Goal: Communication & Community: Answer question/provide support

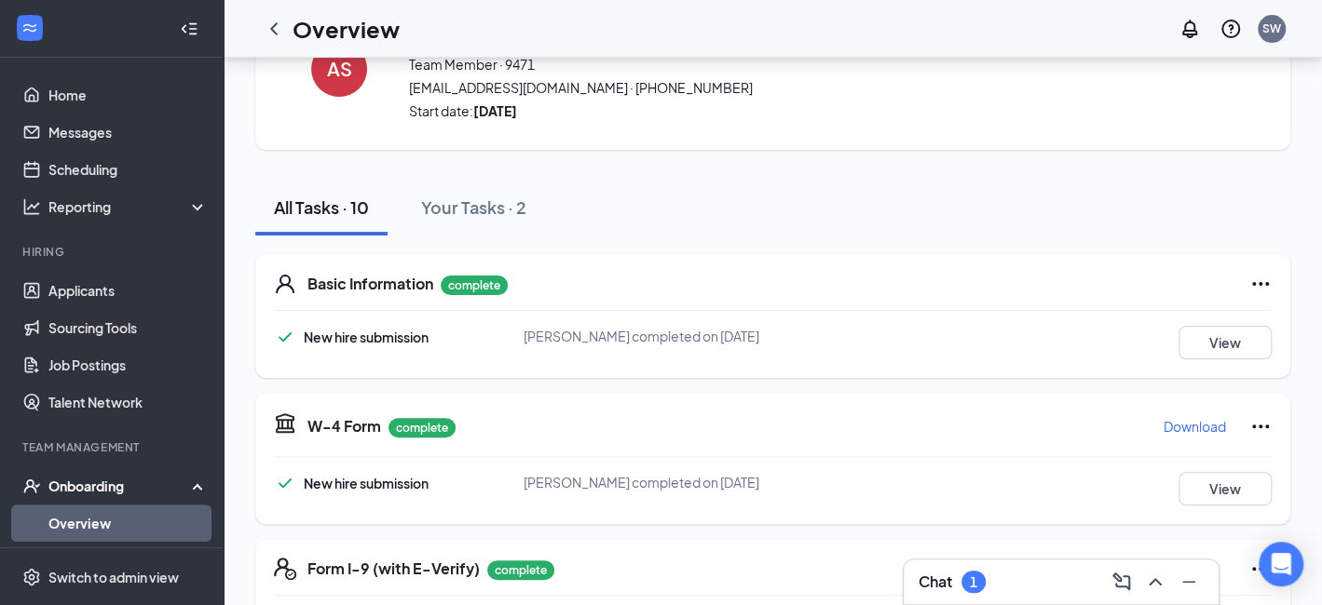
scroll to position [373, 0]
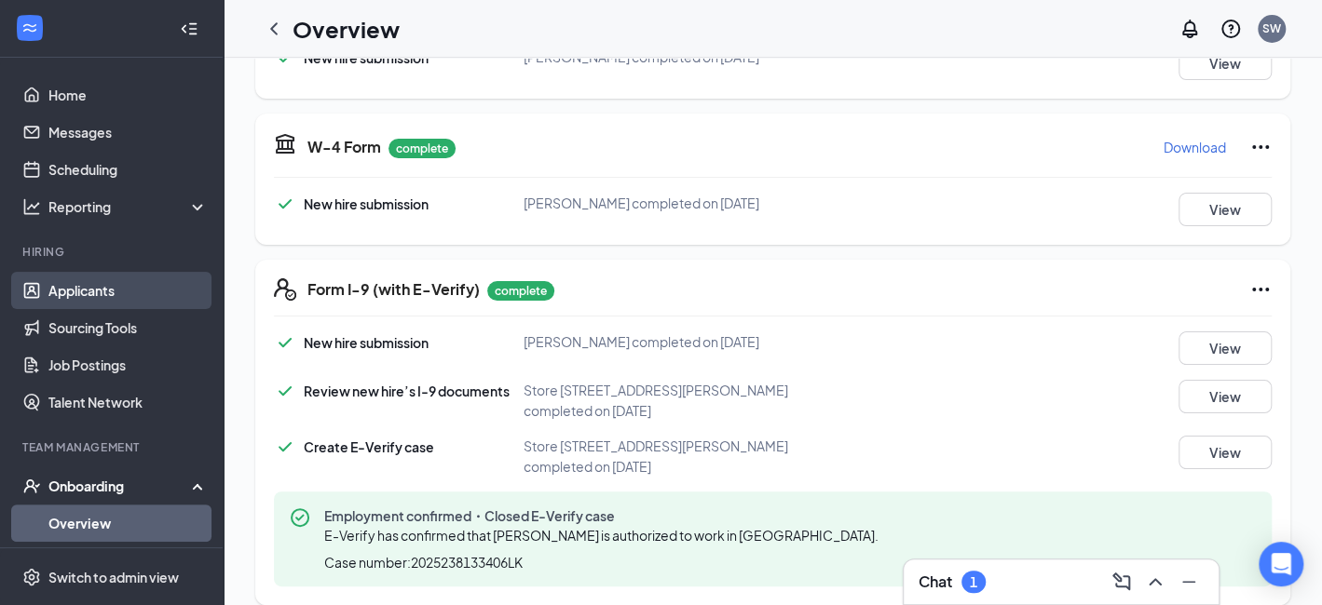
click at [80, 287] on link "Applicants" at bounding box center [127, 290] width 159 height 37
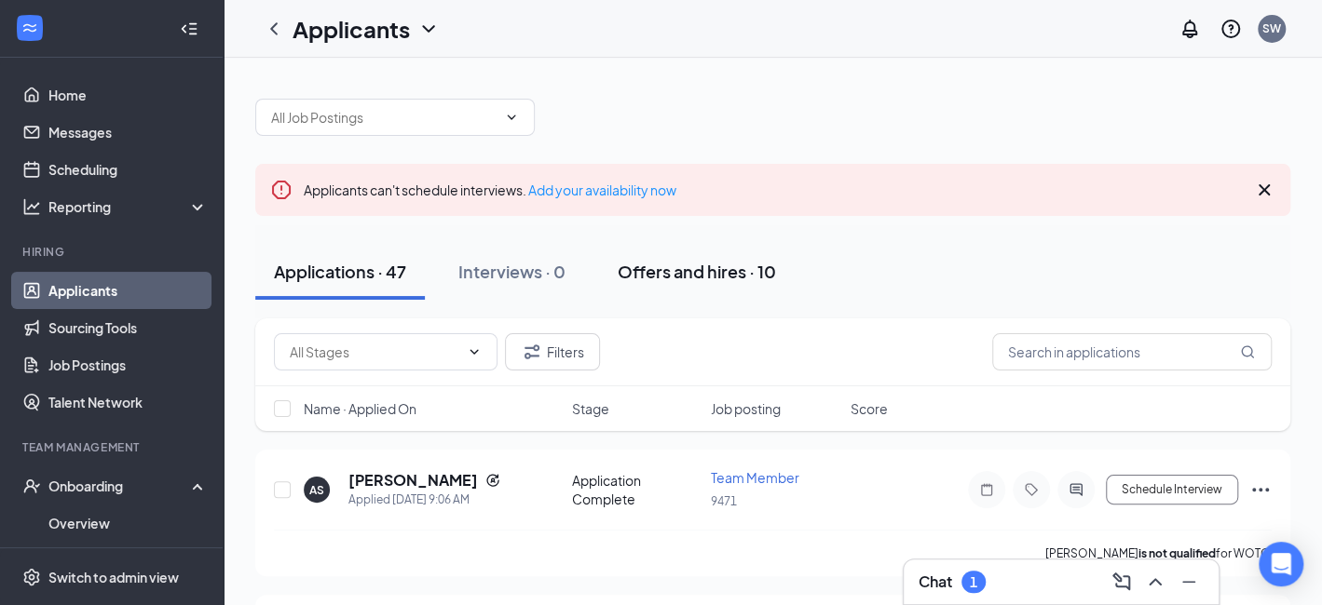
click at [674, 275] on div "Offers and hires · 10" at bounding box center [697, 271] width 158 height 23
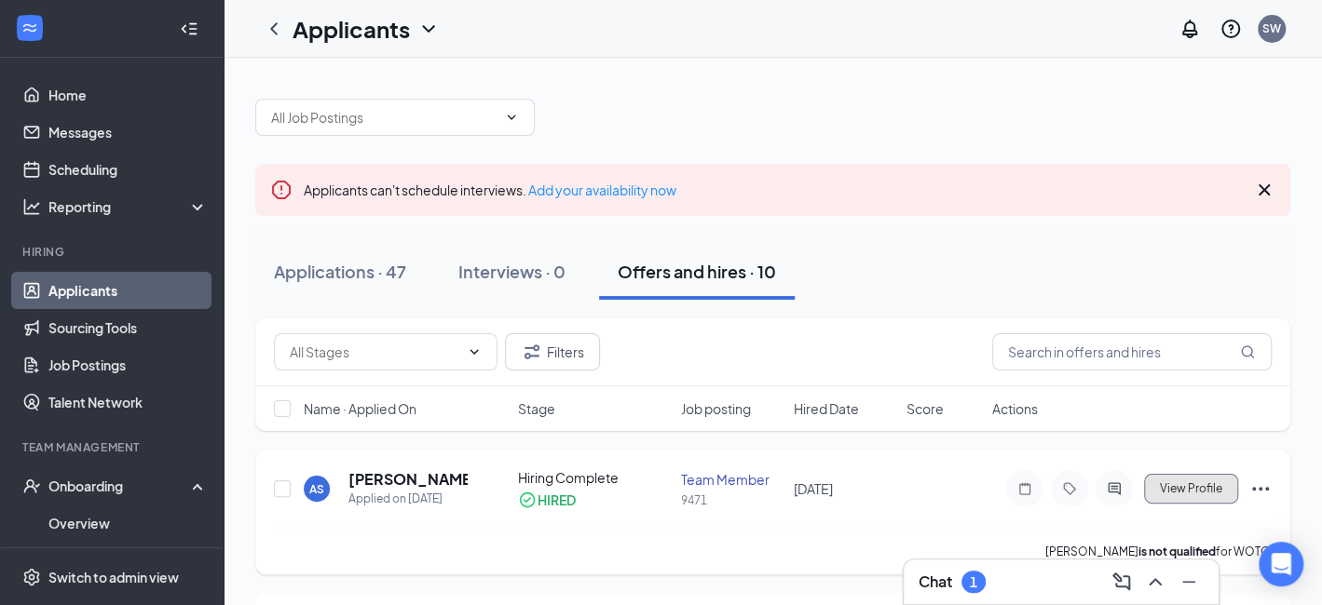
click at [1188, 487] on span "View Profile" at bounding box center [1191, 489] width 62 height 13
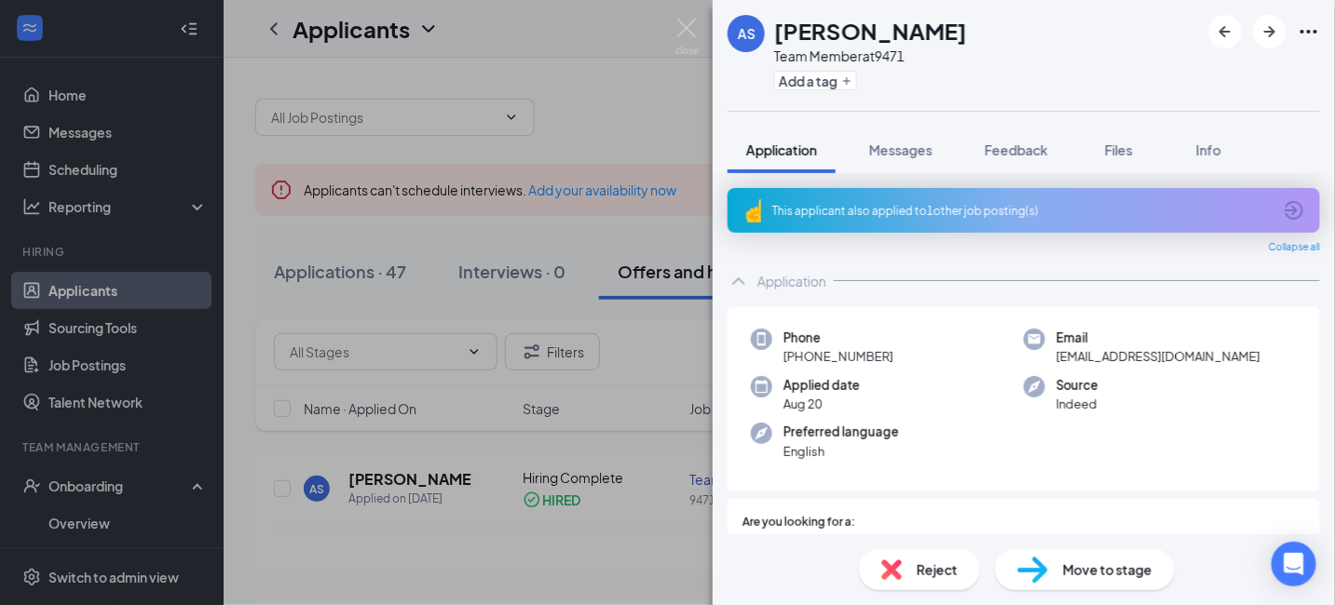
click at [619, 347] on div "AS [PERSON_NAME] Team Member at 9471 Add a tag Application Messages Feedback Fi…" at bounding box center [667, 302] width 1335 height 605
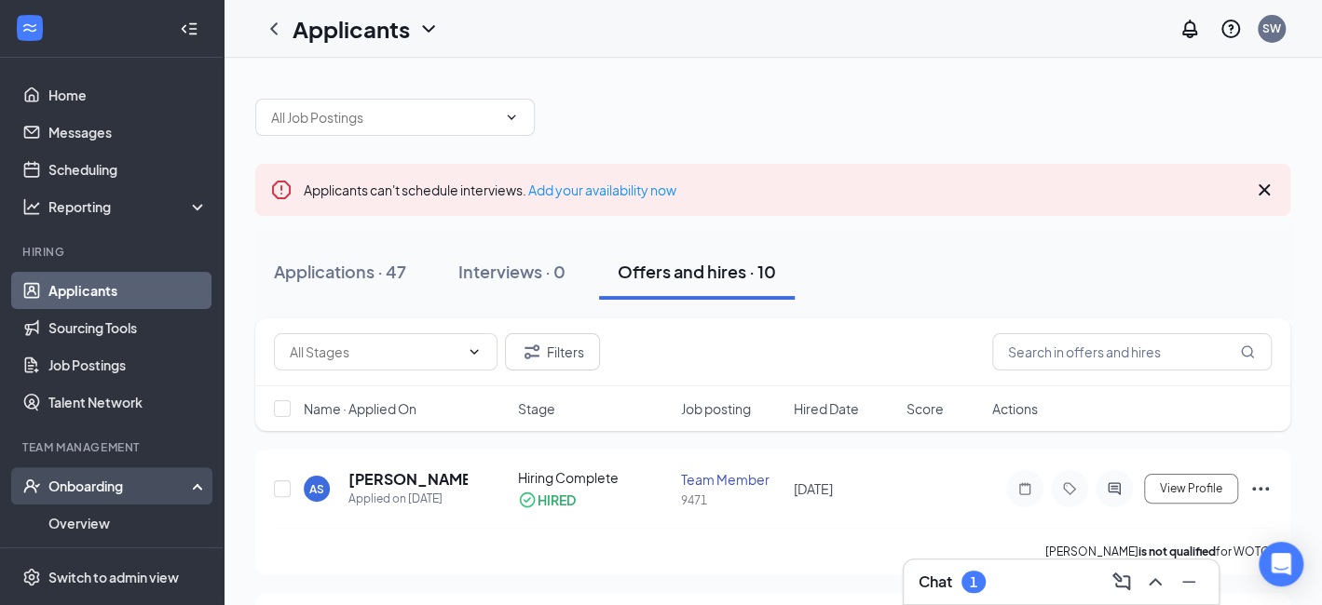
click at [117, 492] on div "Onboarding" at bounding box center [119, 486] width 143 height 19
click at [103, 493] on div "Onboarding" at bounding box center [119, 486] width 143 height 19
click at [96, 517] on link "Overview" at bounding box center [127, 523] width 159 height 37
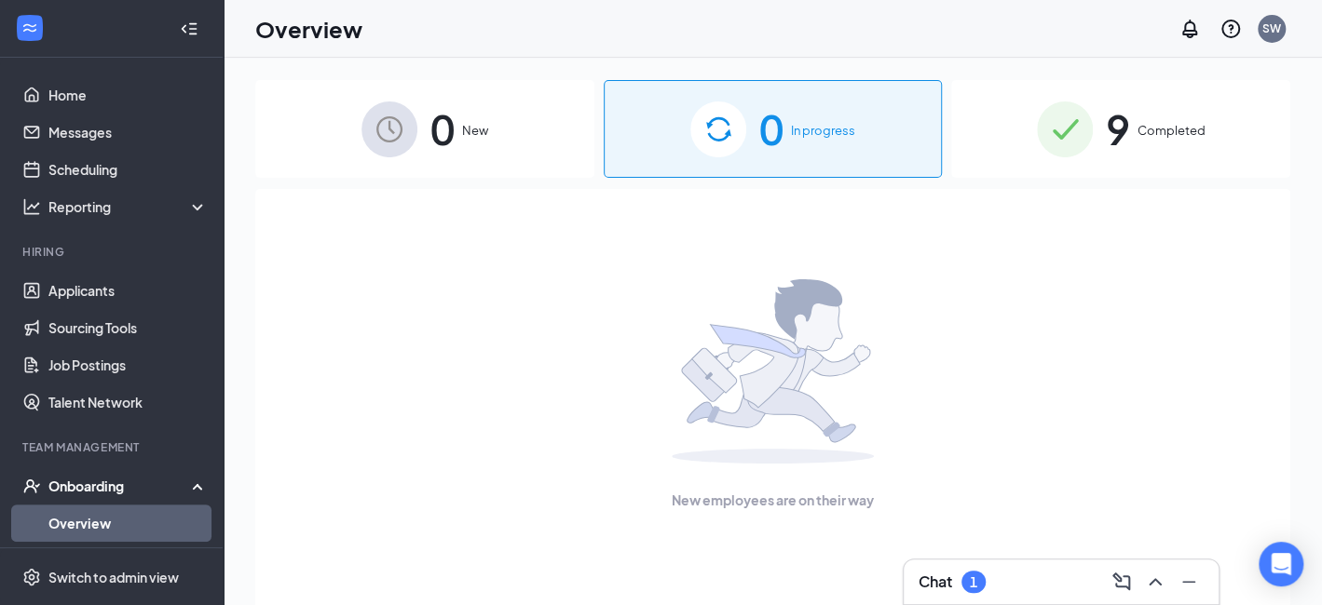
click at [1094, 119] on div "9 Completed" at bounding box center [1120, 129] width 339 height 98
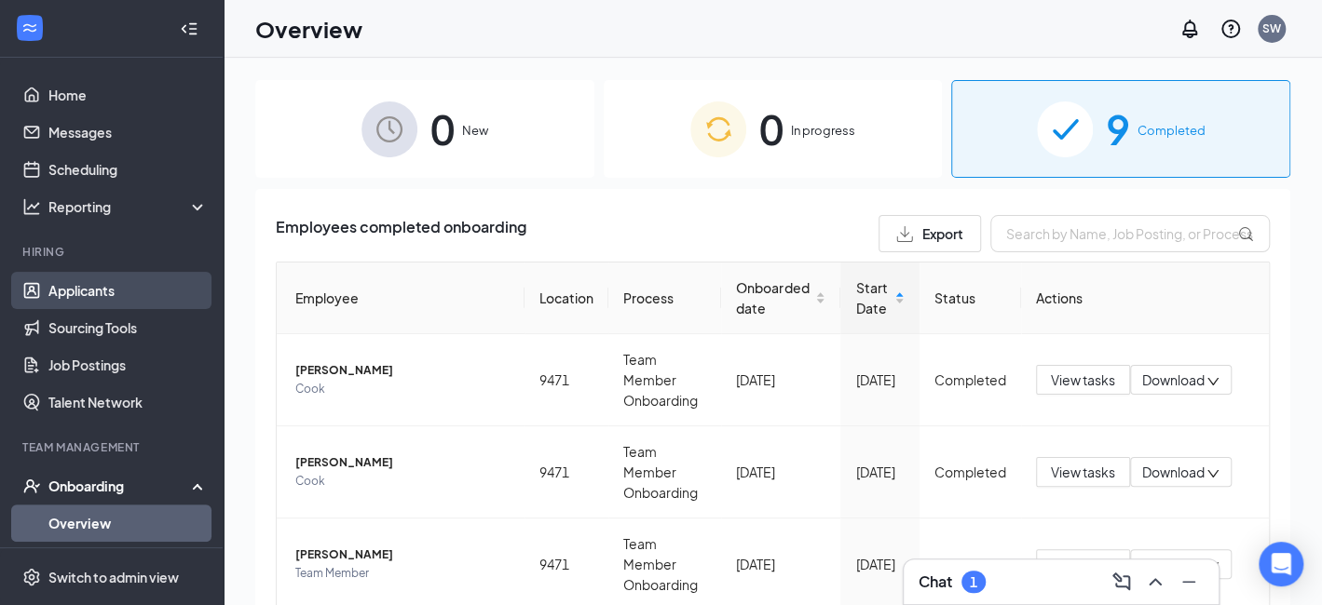
click at [123, 296] on link "Applicants" at bounding box center [127, 290] width 159 height 37
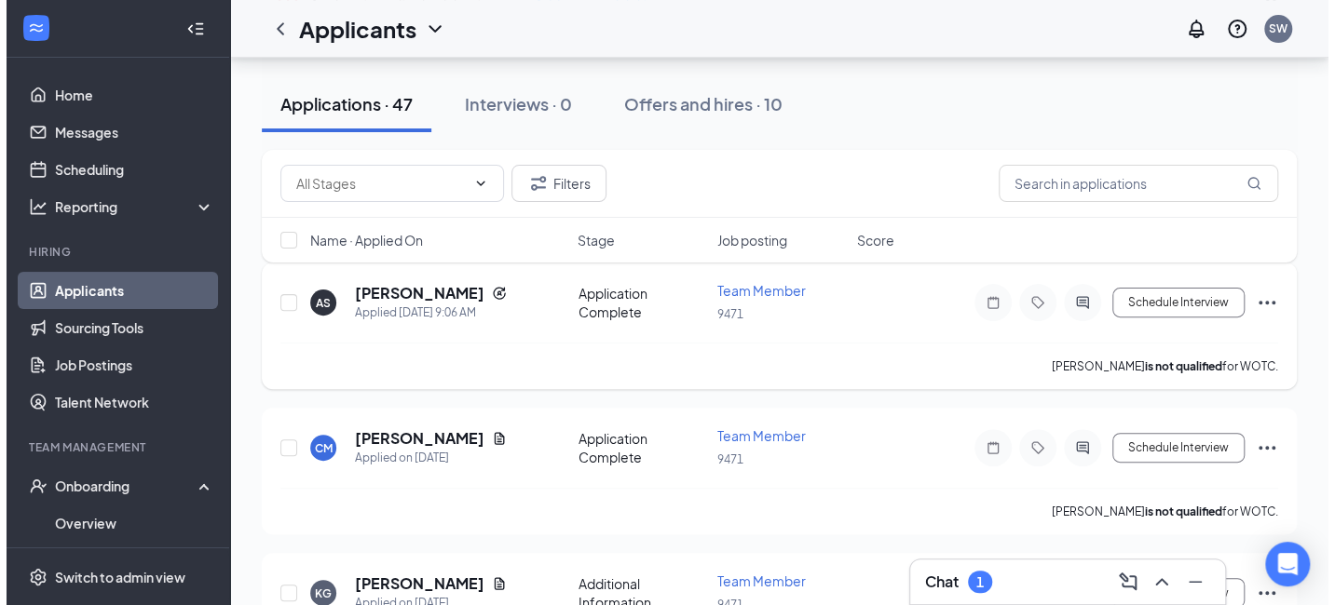
scroll to position [279, 0]
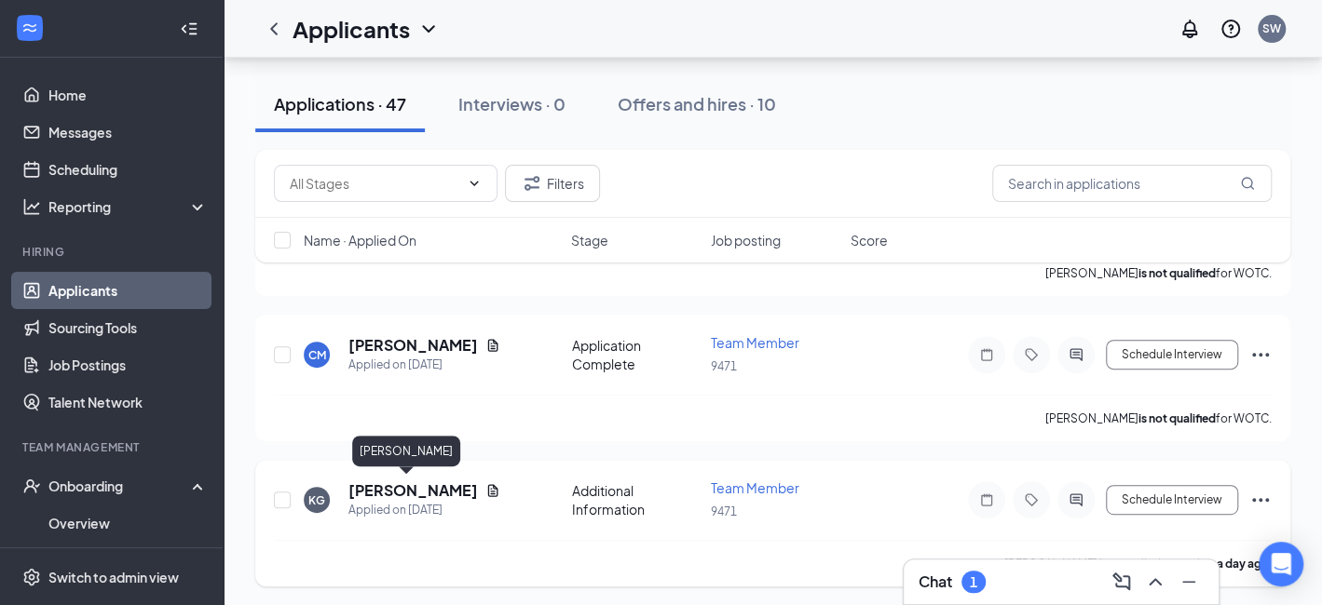
click at [388, 488] on h5 "[PERSON_NAME]" at bounding box center [412, 491] width 129 height 20
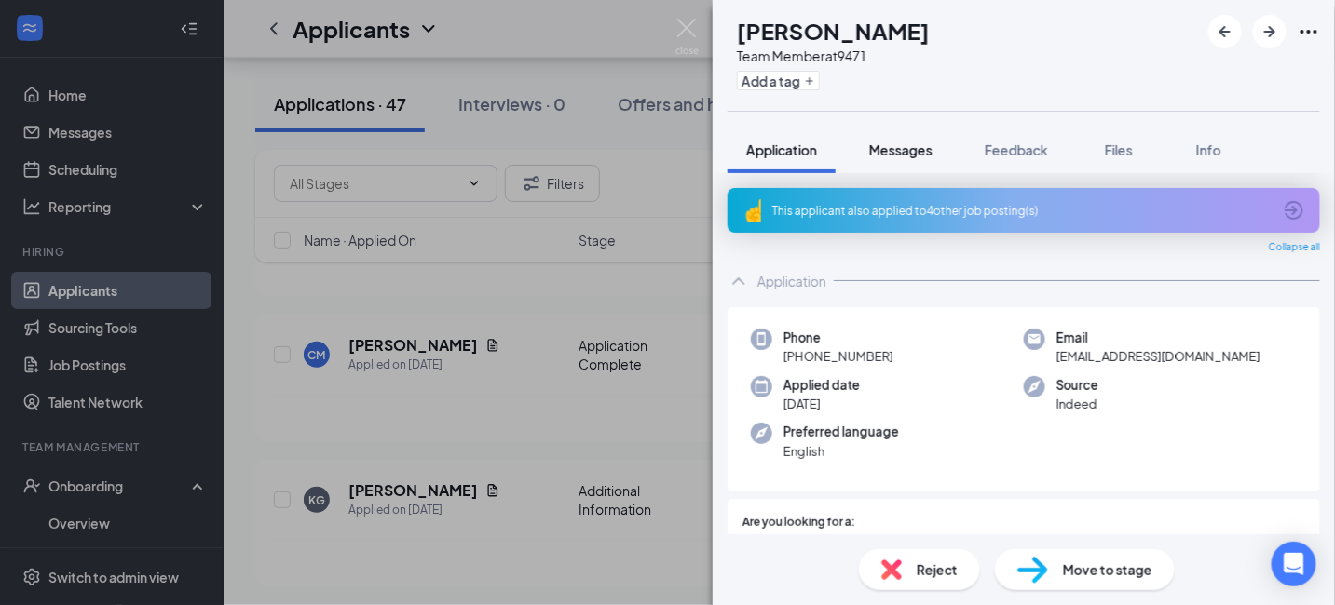
click at [872, 146] on span "Messages" at bounding box center [900, 150] width 63 height 17
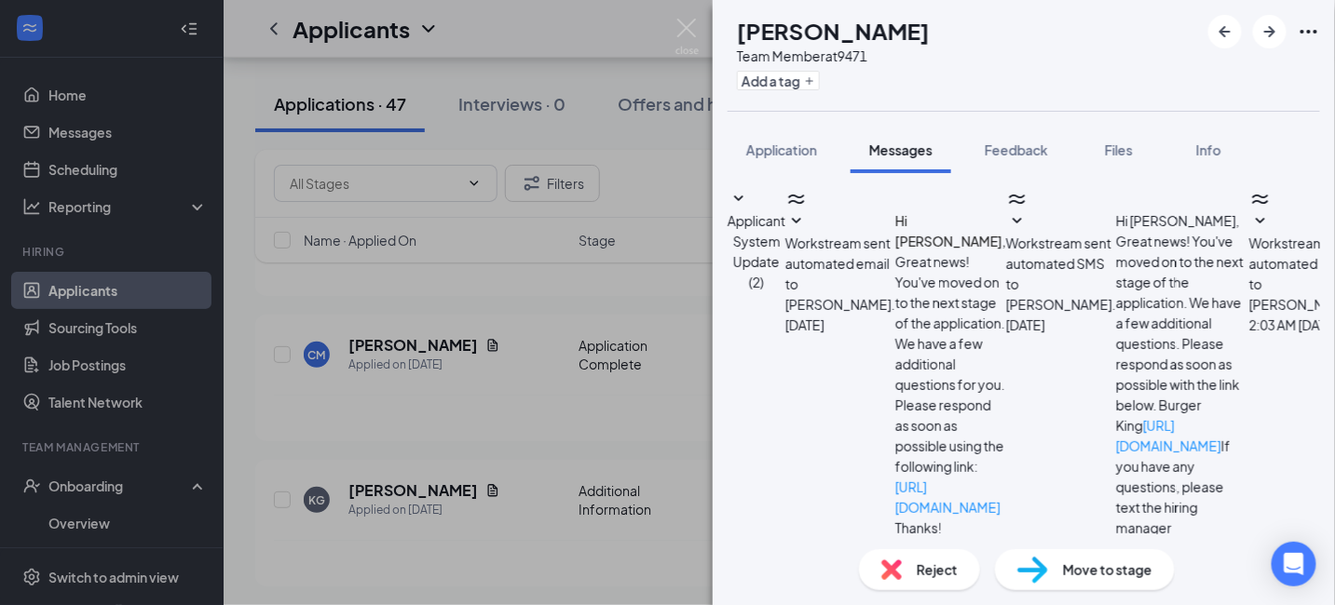
paste textarea "691802"
type textarea "691802"
drag, startPoint x: 830, startPoint y: 374, endPoint x: 738, endPoint y: 374, distance: 92.2
click at [676, 24] on img at bounding box center [686, 37] width 23 height 36
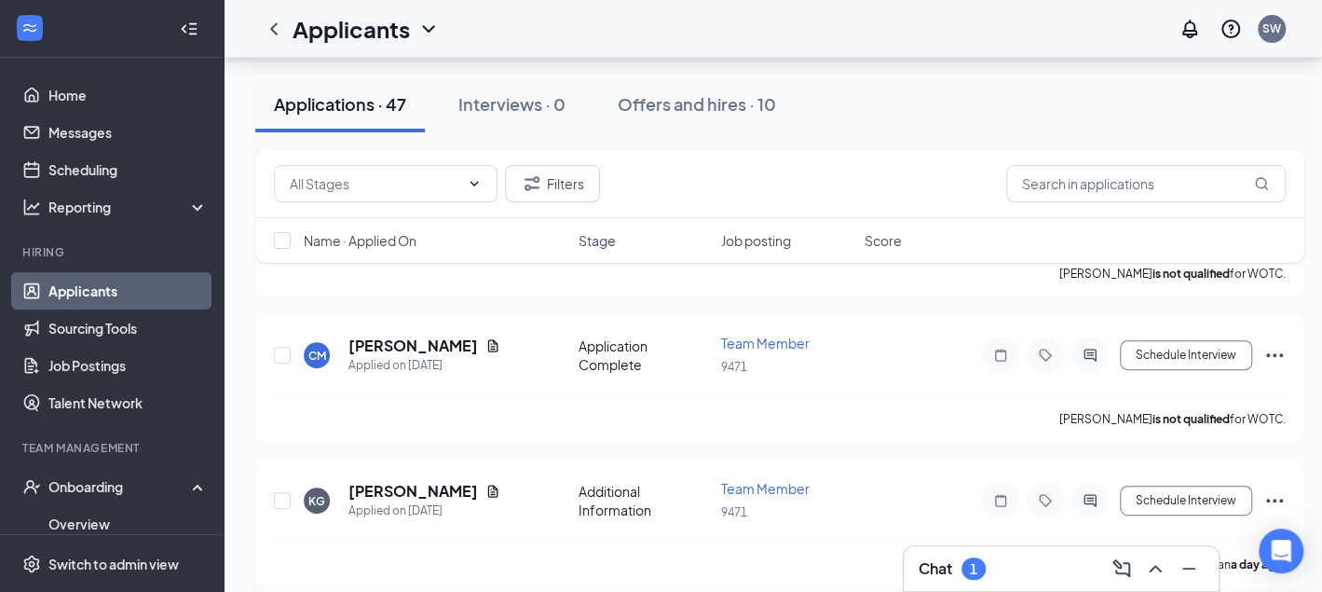
click at [983, 558] on div "Chat 1" at bounding box center [951, 568] width 67 height 22
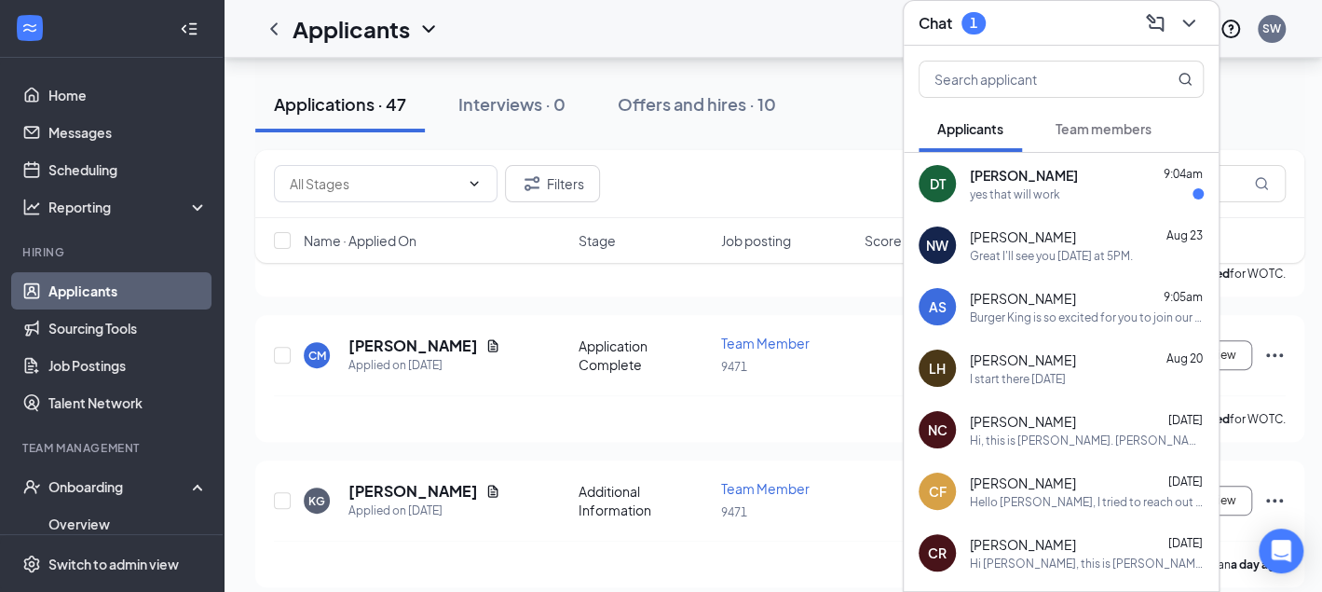
click at [986, 186] on div "yes that will work" at bounding box center [1015, 194] width 90 height 16
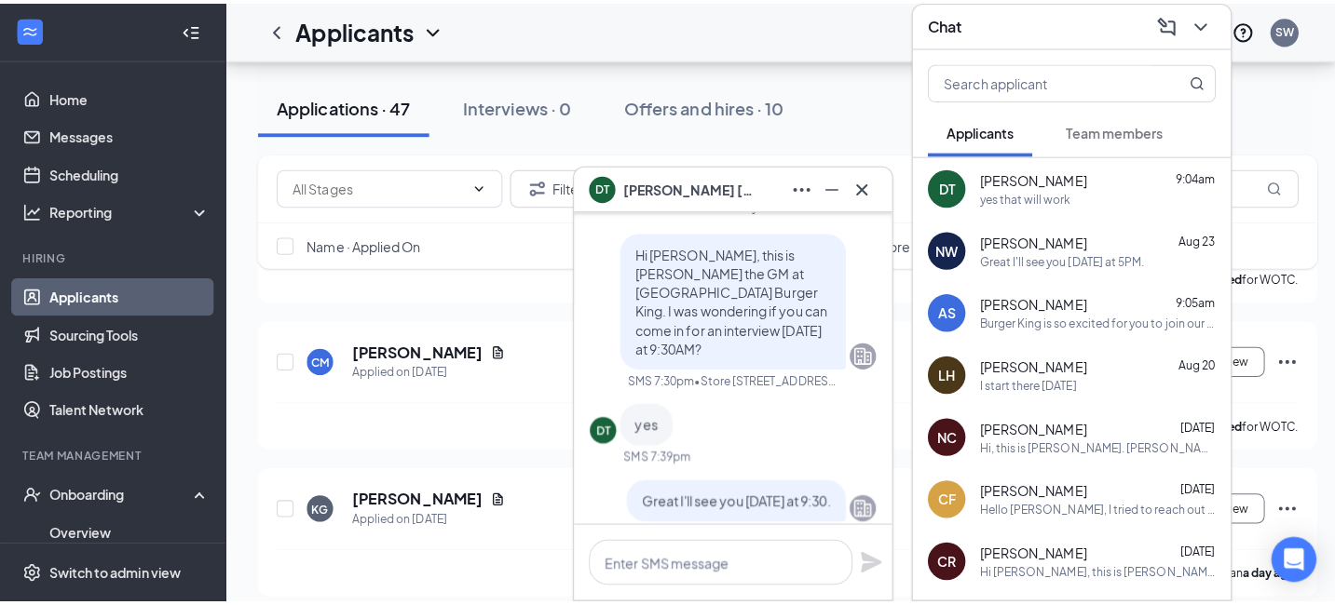
scroll to position [-652, 0]
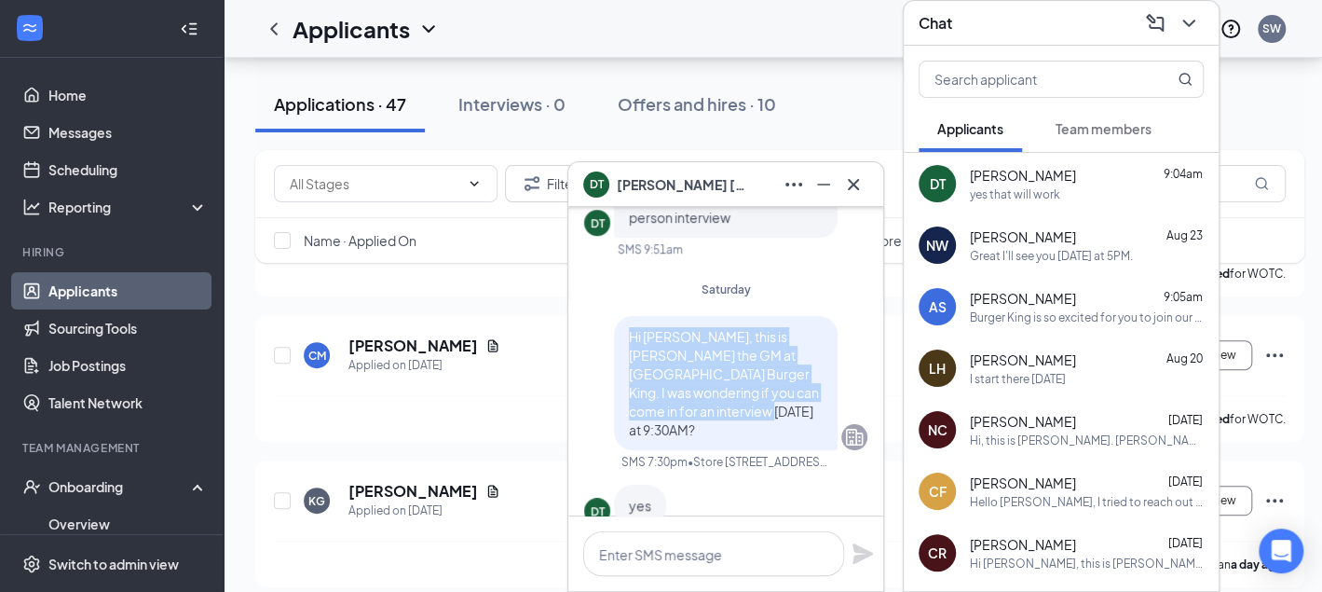
drag, startPoint x: 679, startPoint y: 430, endPoint x: 572, endPoint y: 352, distance: 132.7
click at [572, 352] on div "DT [PERSON_NAME] Applicant Team Member • 9471 [DATE] [PERSON_NAME] submitted th…" at bounding box center [725, 320] width 315 height 1694
copy span "Hi [PERSON_NAME], this is [PERSON_NAME] the GM at [GEOGRAPHIC_DATA] Burger King…"
click at [845, 189] on icon "Cross" at bounding box center [853, 184] width 22 height 22
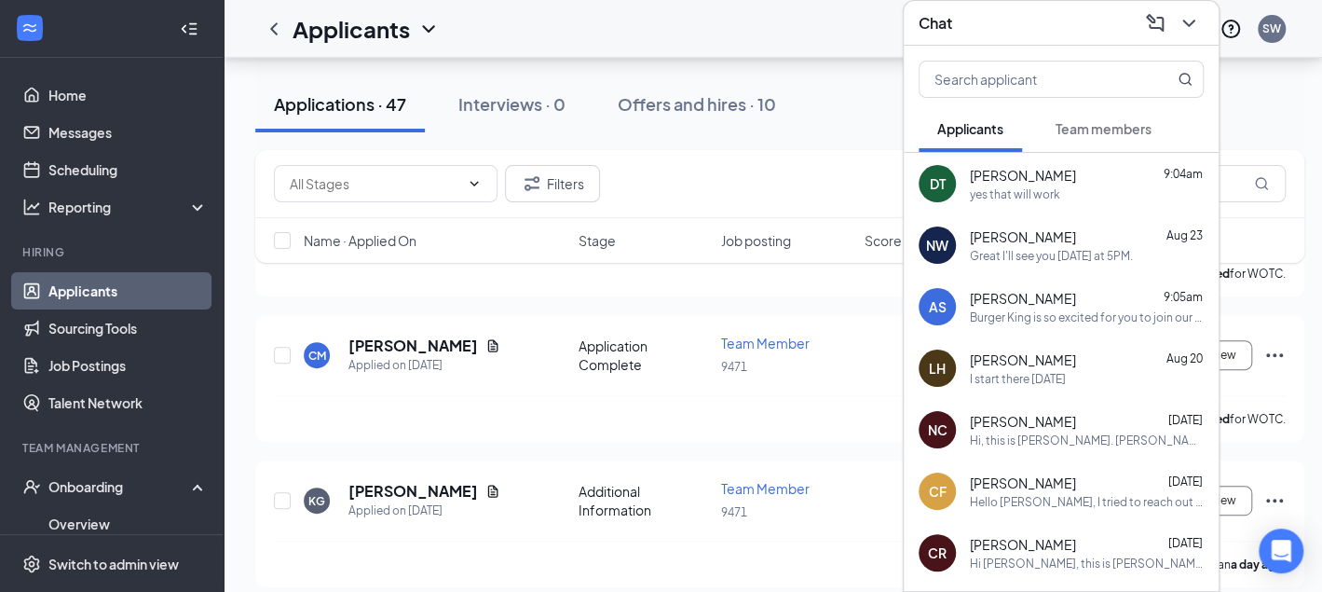
click at [1002, 22] on div "Chat" at bounding box center [1060, 22] width 285 height 29
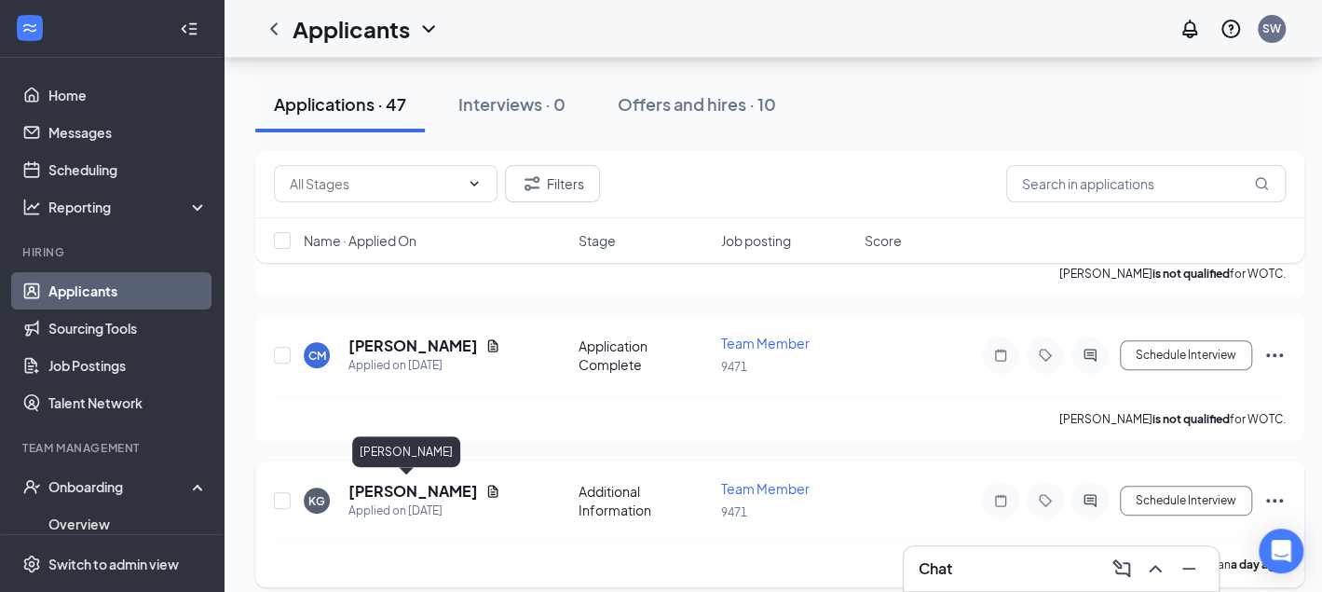
click at [390, 482] on h5 "[PERSON_NAME]" at bounding box center [412, 491] width 129 height 20
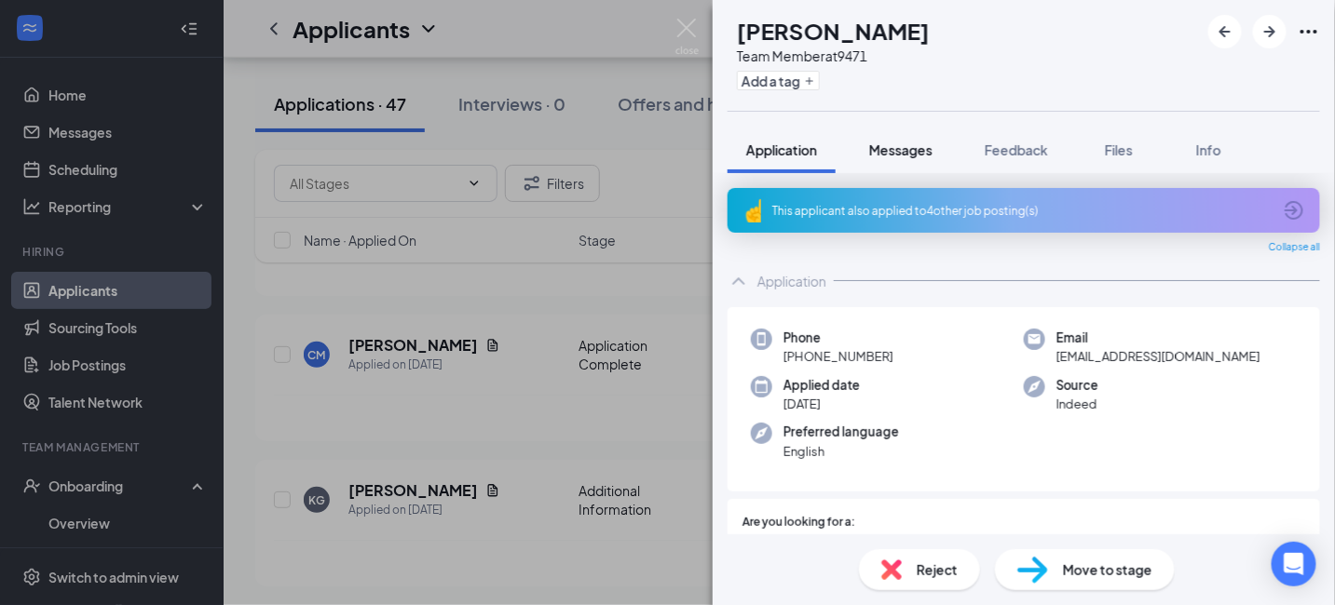
click at [901, 159] on button "Messages" at bounding box center [900, 150] width 101 height 47
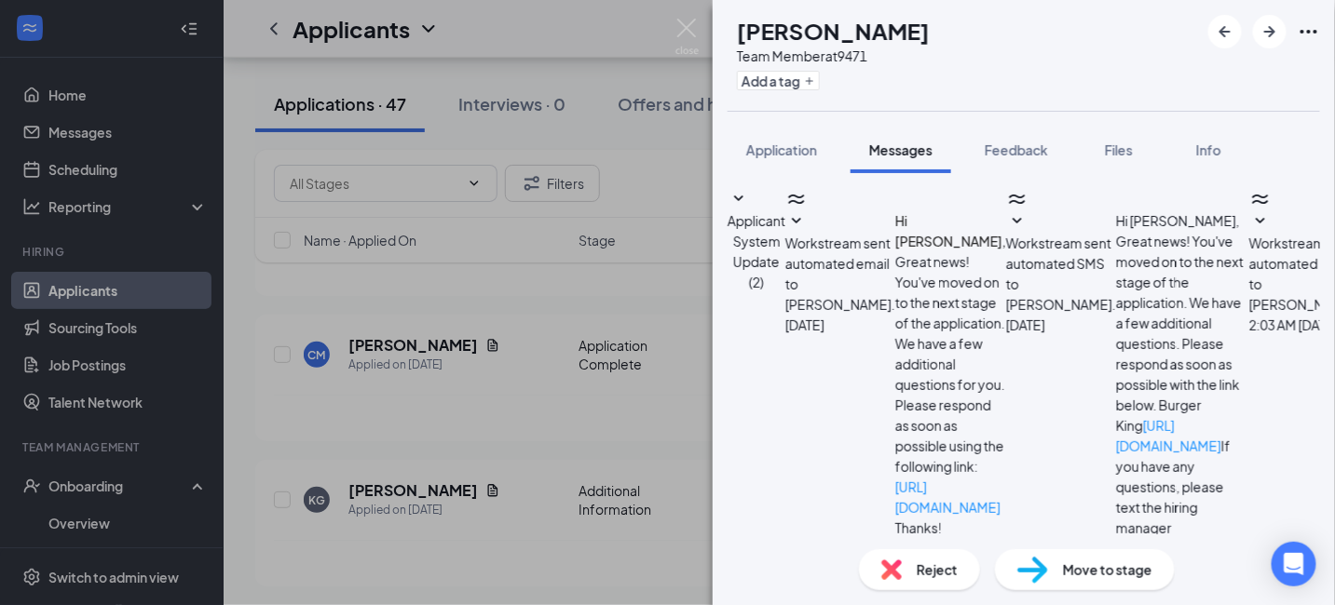
scroll to position [247, 0]
paste textarea "Hi [PERSON_NAME], this is [PERSON_NAME] the GM at [GEOGRAPHIC_DATA] Burger King…"
drag, startPoint x: 824, startPoint y: 377, endPoint x: 792, endPoint y: 381, distance: 32.8
drag, startPoint x: 1086, startPoint y: 401, endPoint x: 972, endPoint y: 407, distance: 113.8
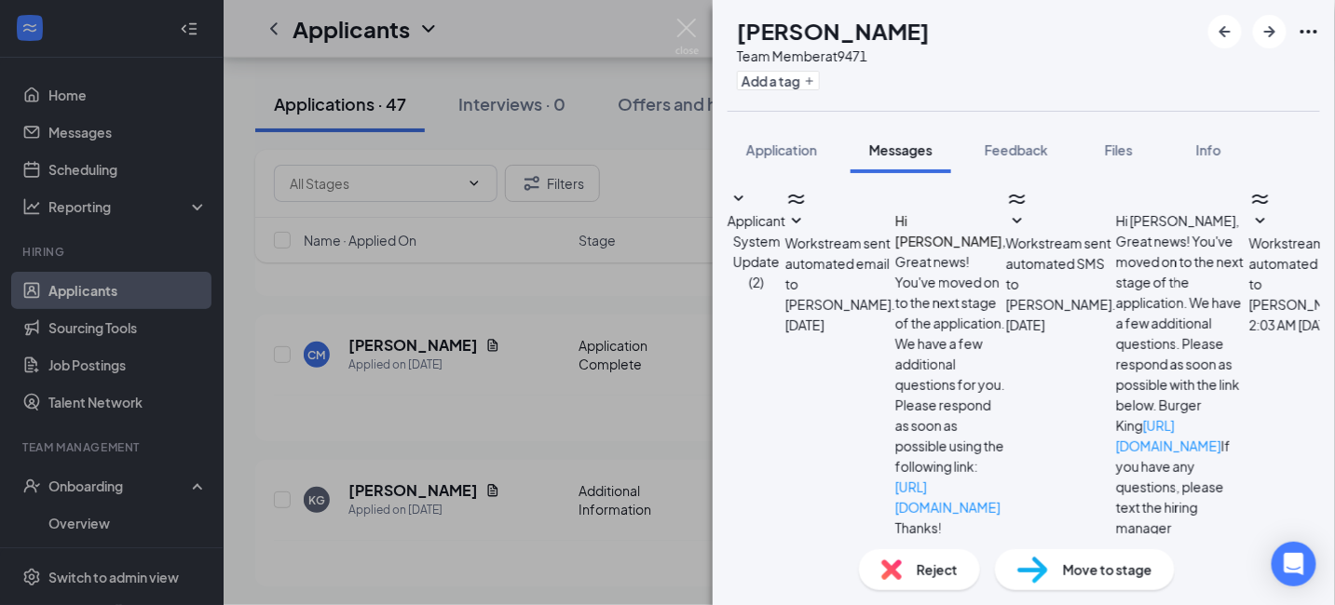
drag, startPoint x: 1053, startPoint y: 397, endPoint x: 972, endPoint y: 409, distance: 81.0
type textarea "Hi [PERSON_NAME], this is [PERSON_NAME] the GM at [GEOGRAPHIC_DATA] Burger King…"
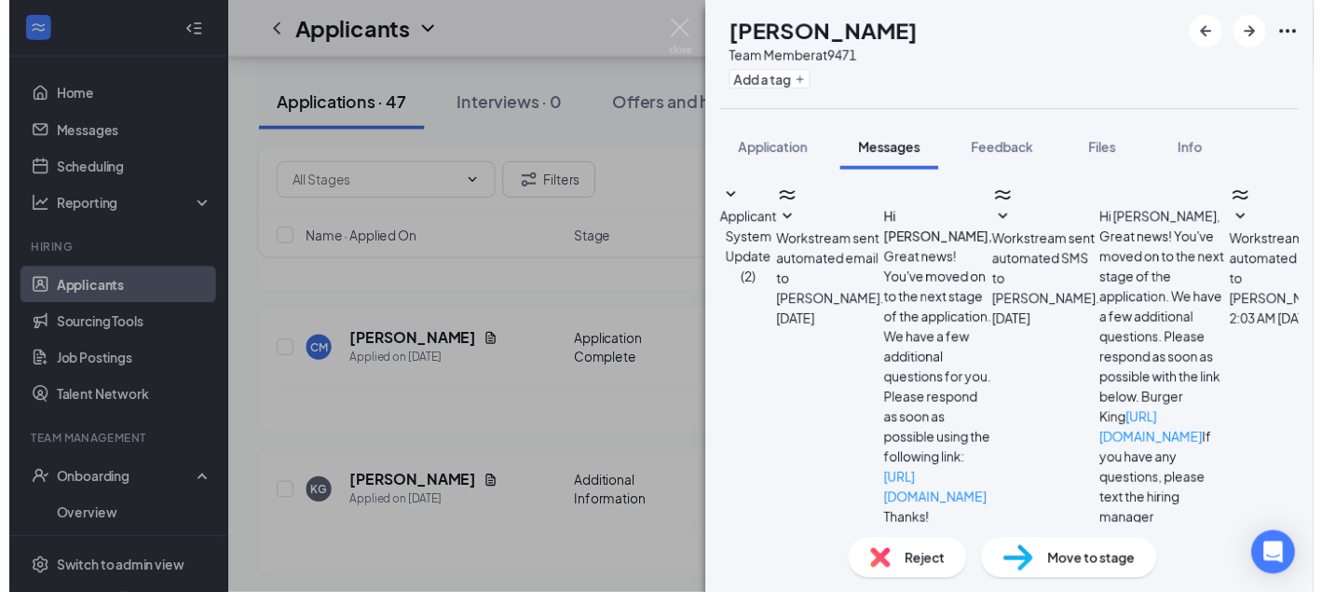
scroll to position [408, 0]
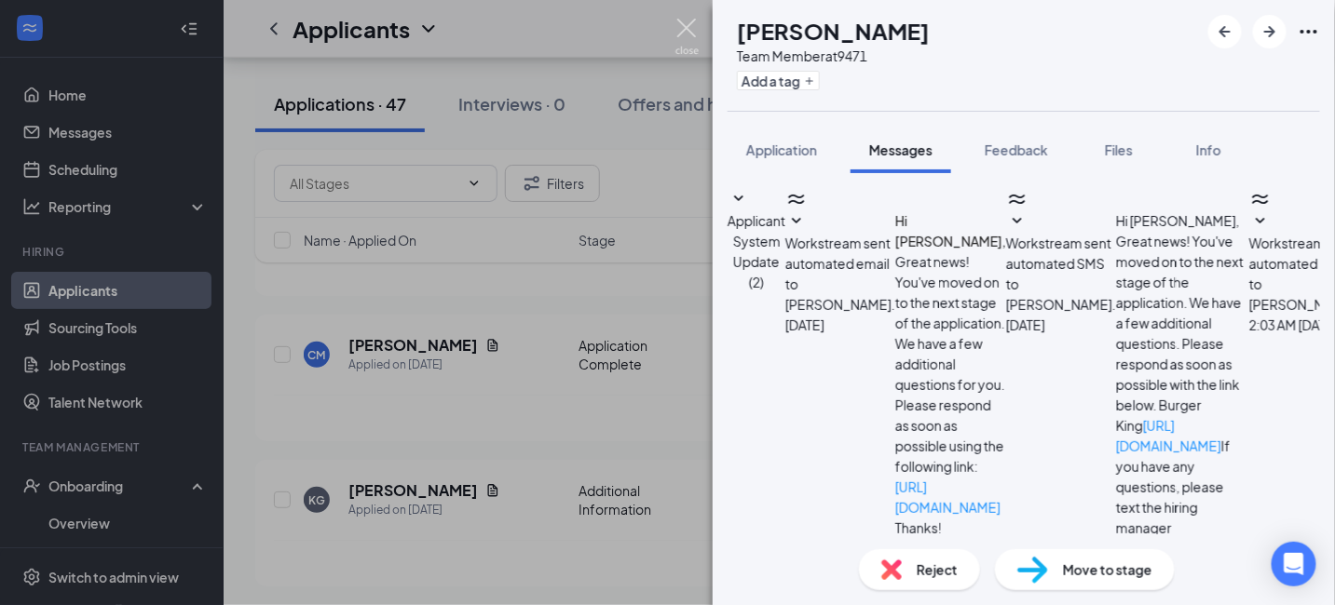
click at [679, 37] on img at bounding box center [686, 37] width 23 height 36
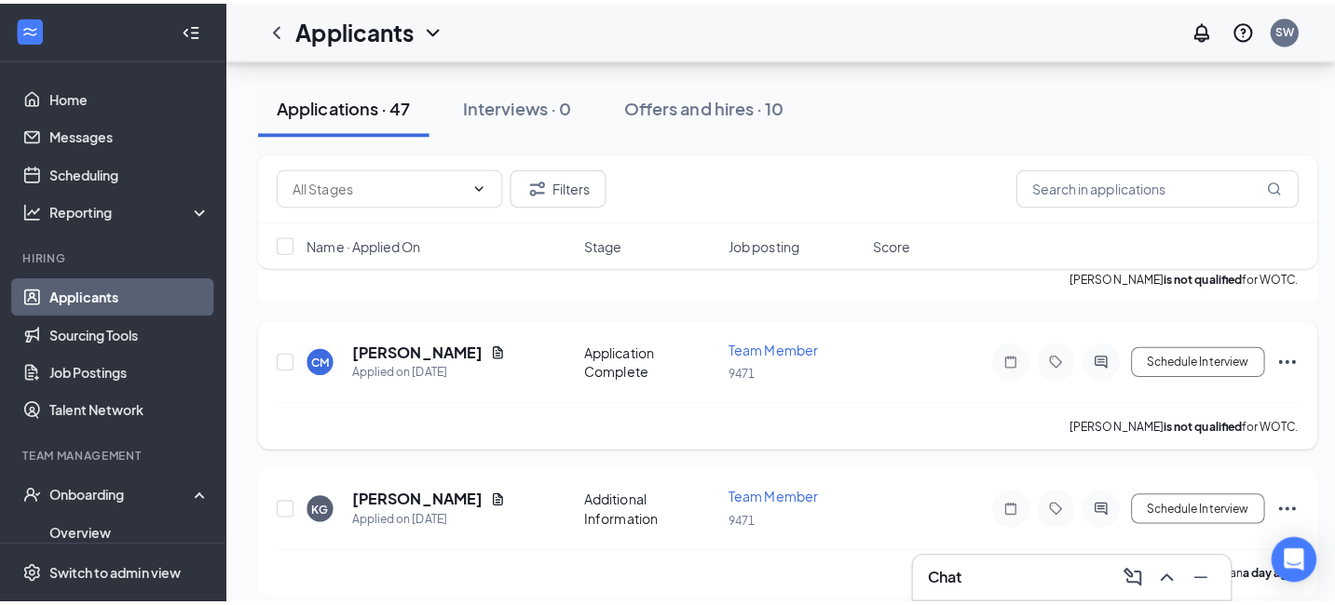
scroll to position [279, 0]
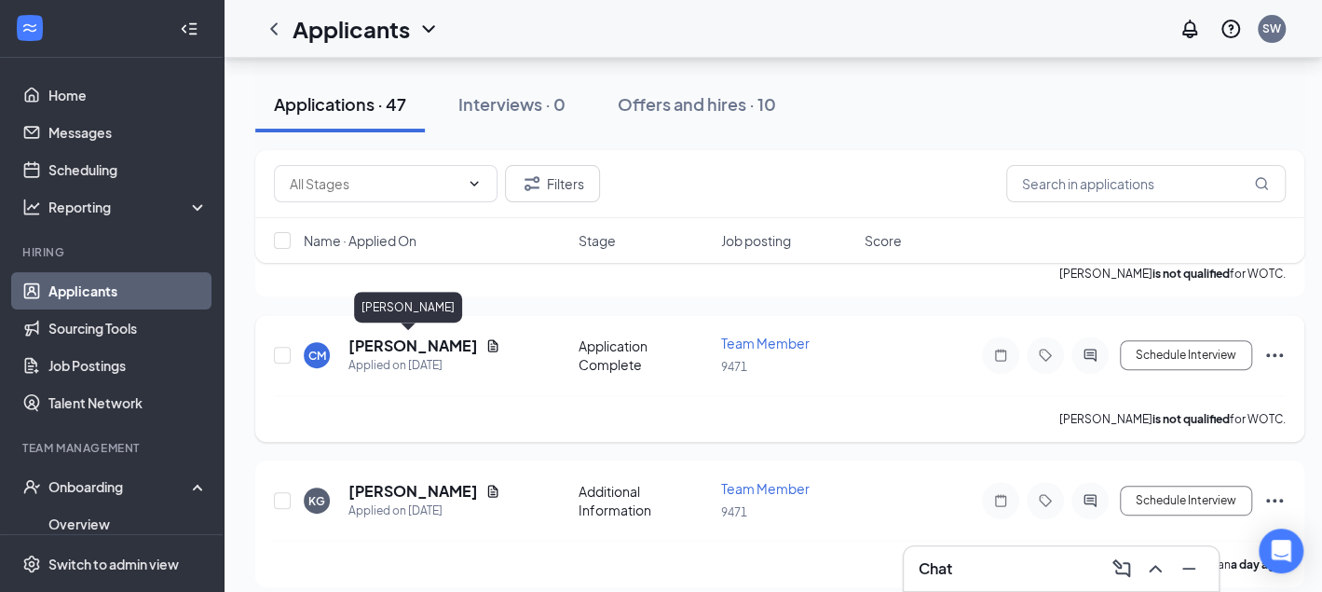
click at [380, 347] on h5 "[PERSON_NAME]" at bounding box center [412, 345] width 129 height 20
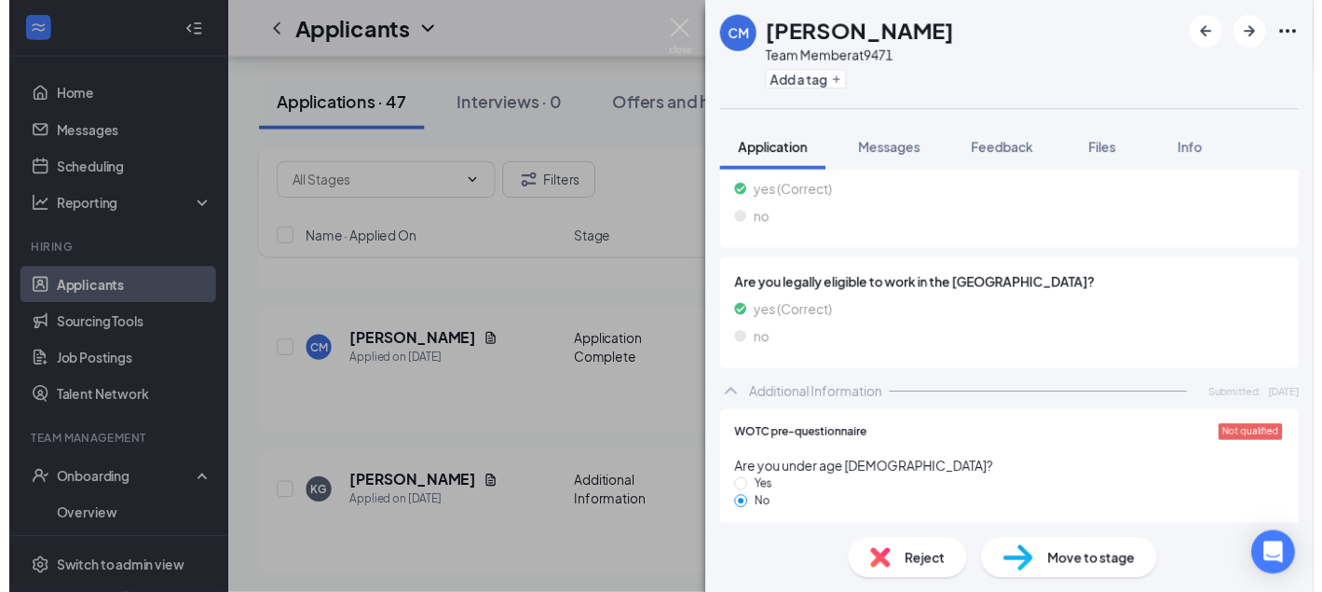
scroll to position [1211, 0]
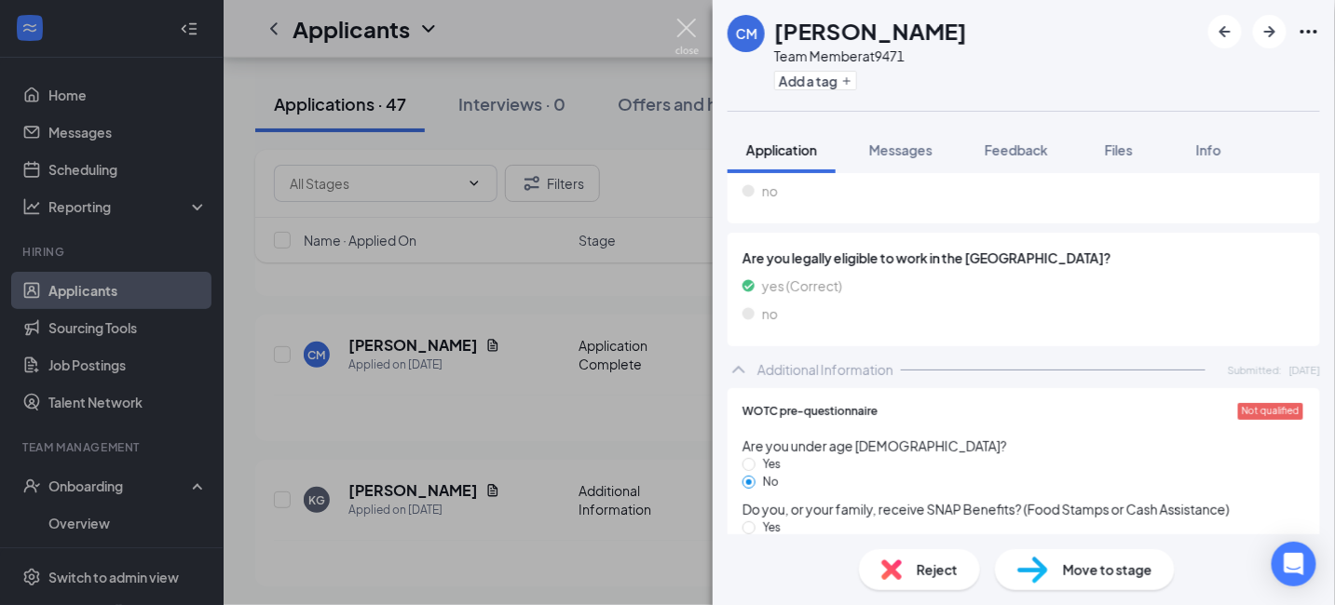
drag, startPoint x: 681, startPoint y: 32, endPoint x: 687, endPoint y: 161, distance: 129.6
click at [681, 32] on img at bounding box center [686, 37] width 23 height 36
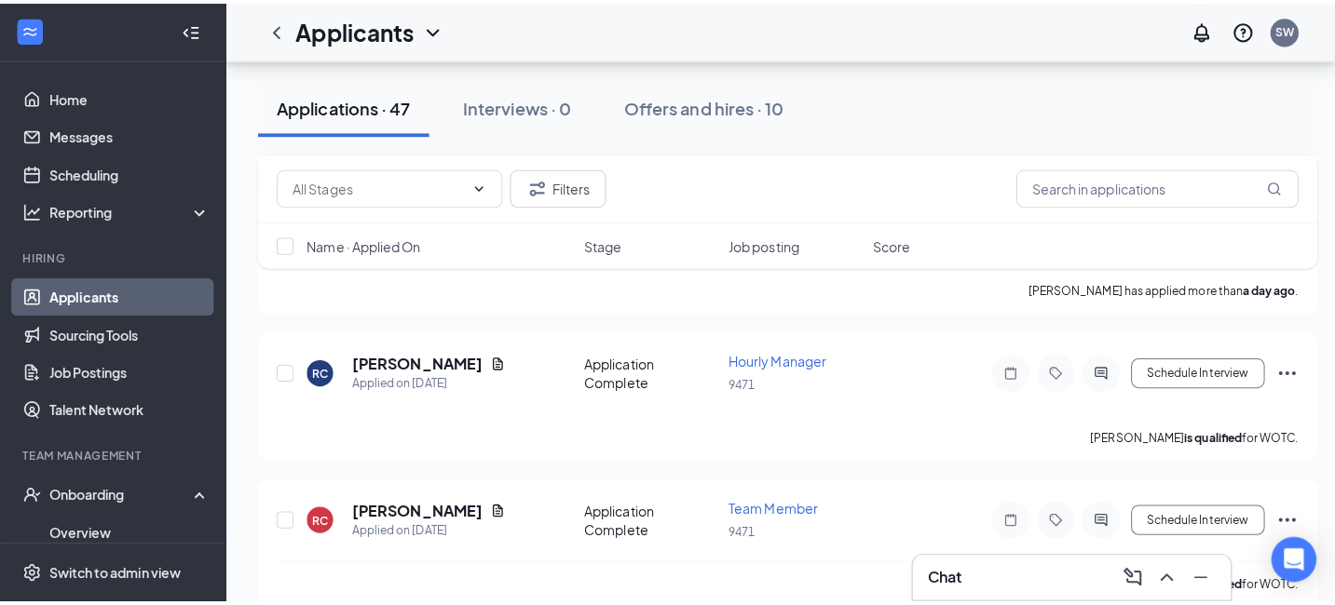
scroll to position [652, 0]
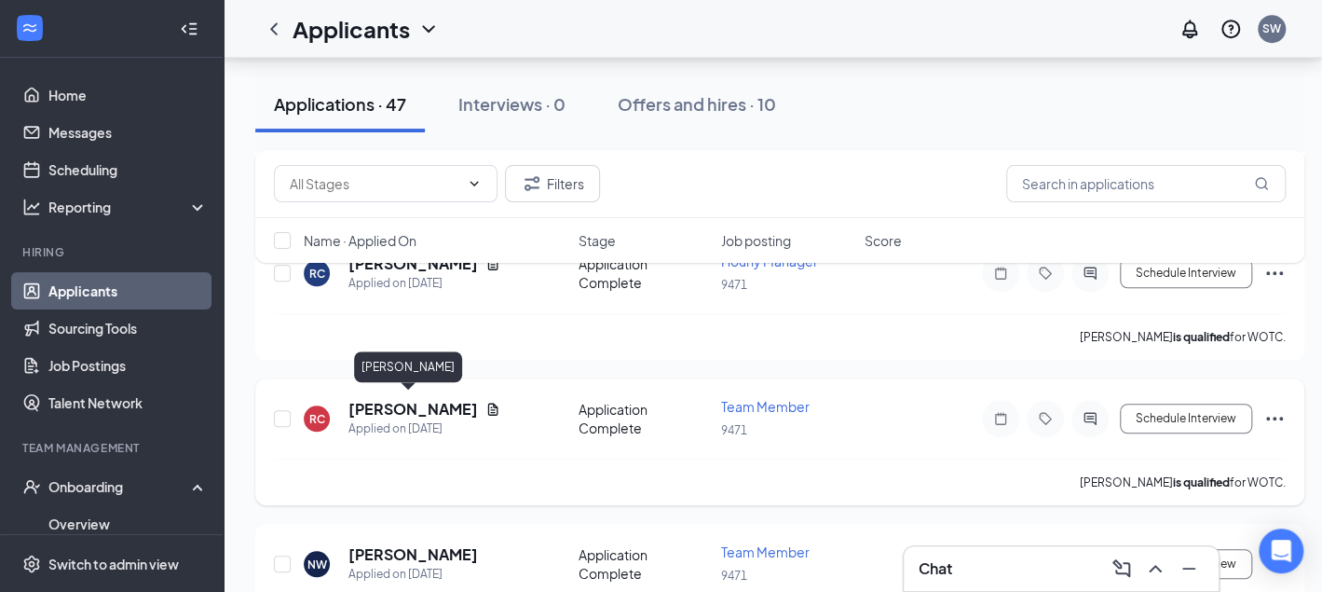
click at [429, 406] on h5 "[PERSON_NAME]" at bounding box center [412, 409] width 129 height 20
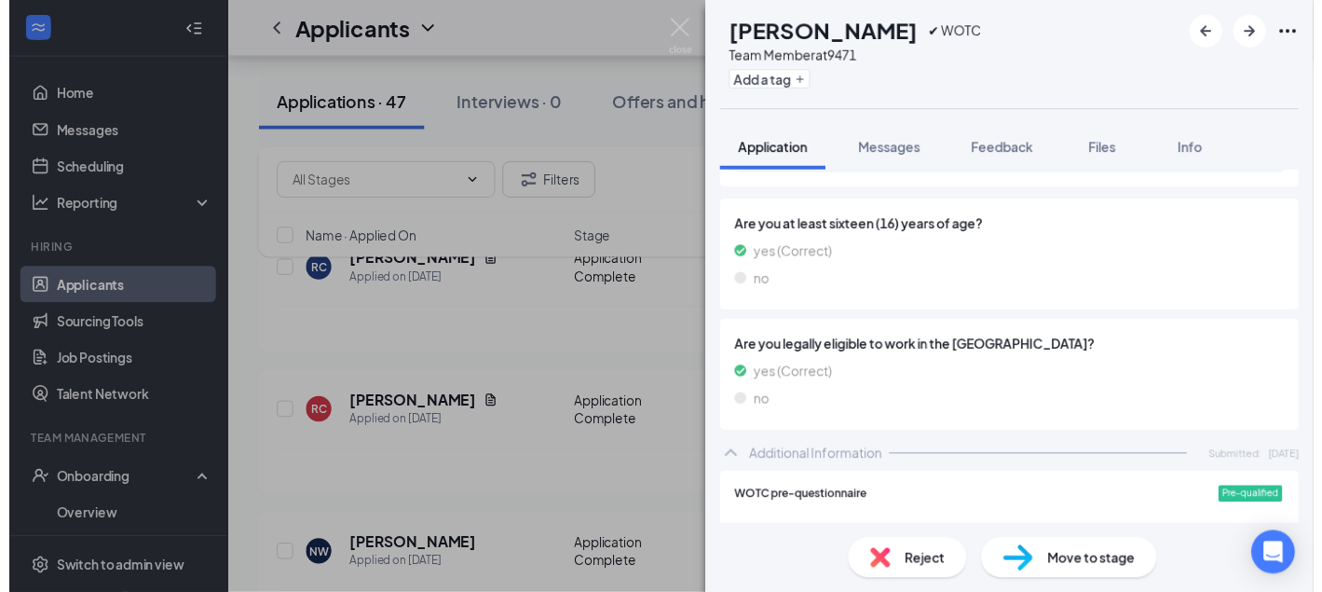
scroll to position [1211, 0]
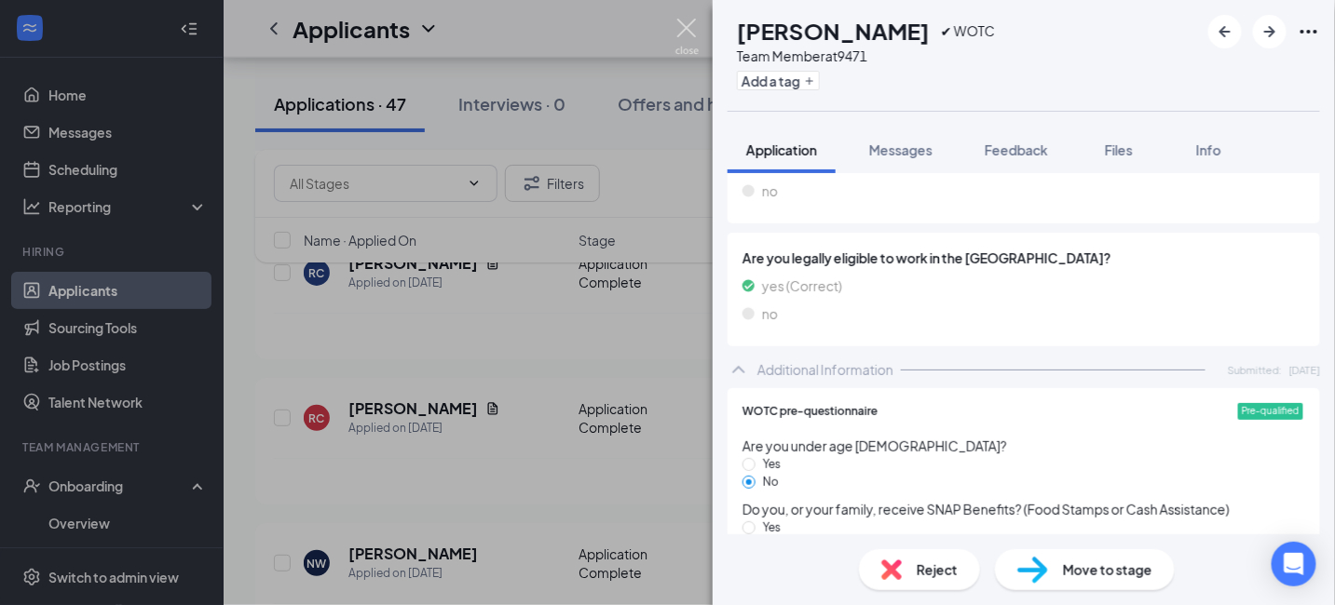
click at [692, 32] on img at bounding box center [686, 37] width 23 height 36
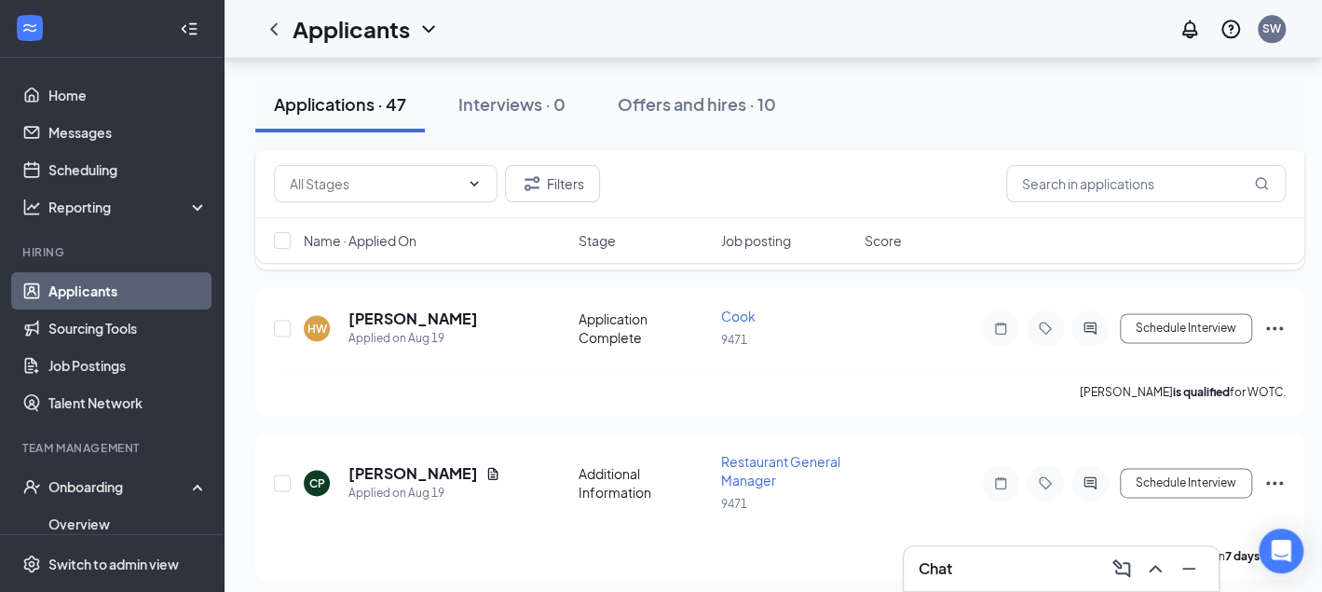
scroll to position [1211, 0]
